Goal: Transaction & Acquisition: Download file/media

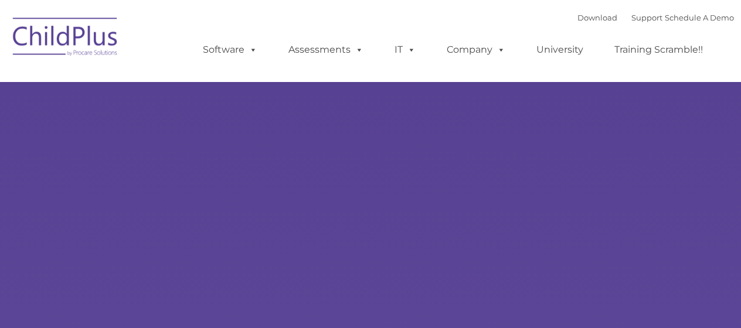
select select "MEDIUM"
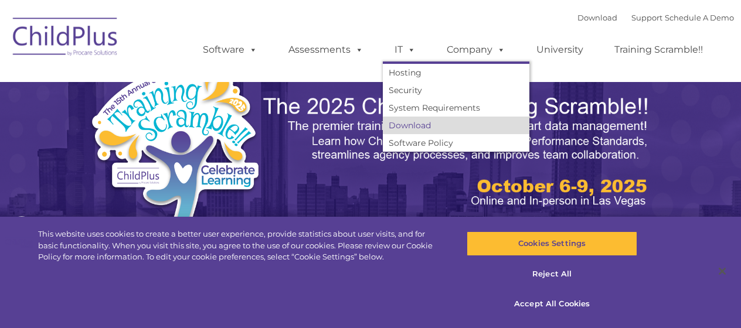
click at [410, 126] on link "Download" at bounding box center [456, 126] width 147 height 18
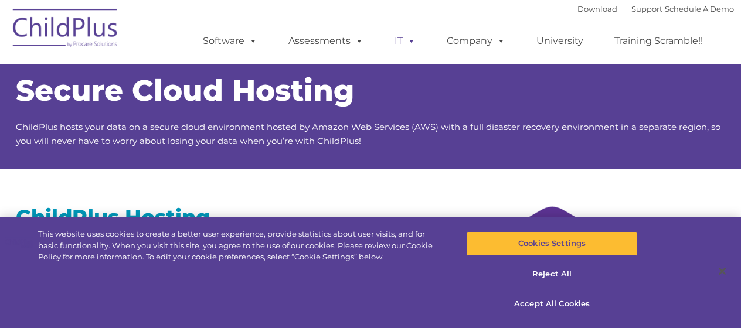
click at [403, 43] on span at bounding box center [409, 40] width 13 height 11
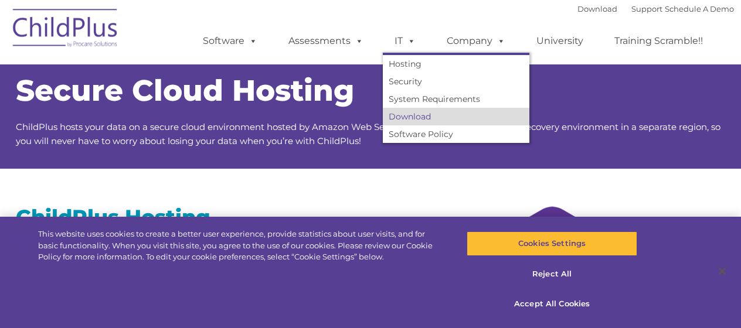
click at [411, 117] on link "Download" at bounding box center [456, 117] width 147 height 18
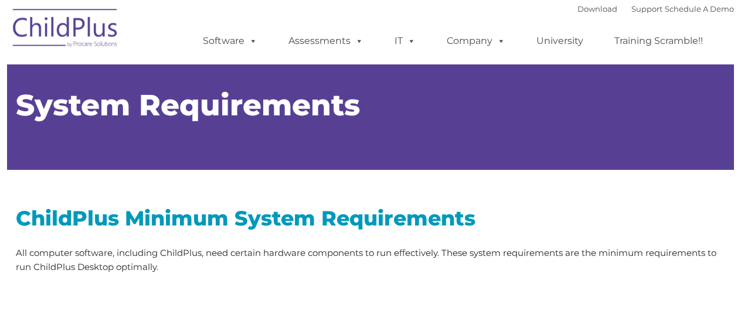
type input ""
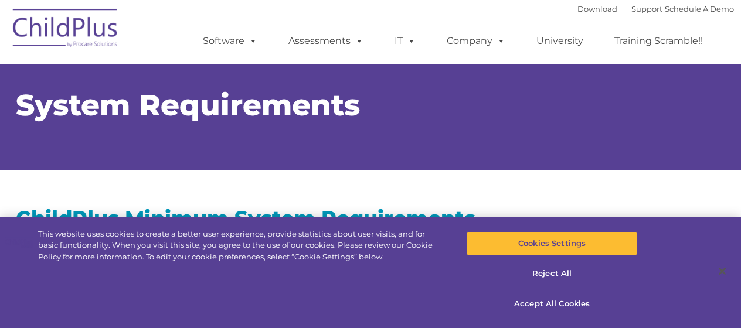
select select "MEDIUM"
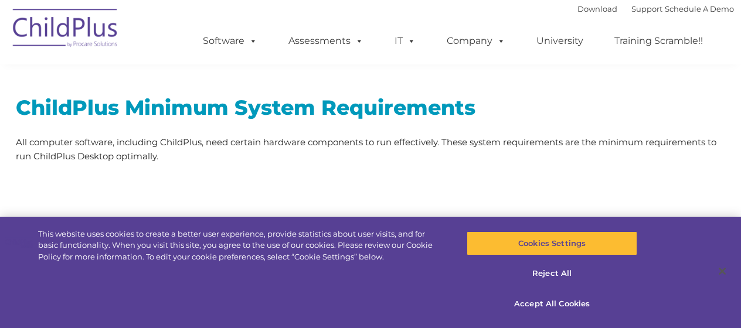
scroll to position [134, 0]
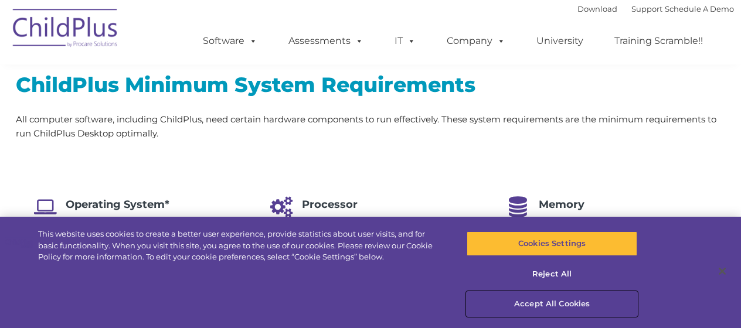
click at [536, 307] on button "Accept All Cookies" at bounding box center [552, 304] width 171 height 25
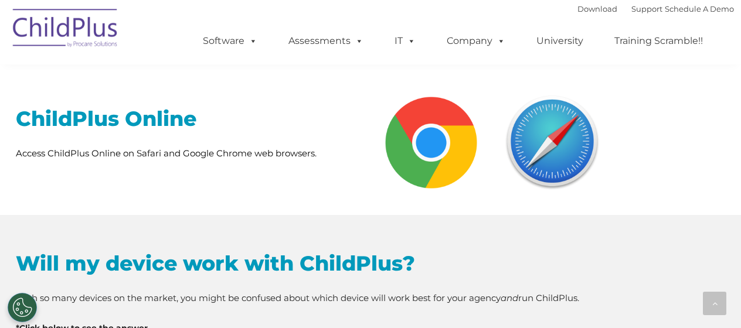
scroll to position [453, 0]
